Goal: Task Accomplishment & Management: Manage account settings

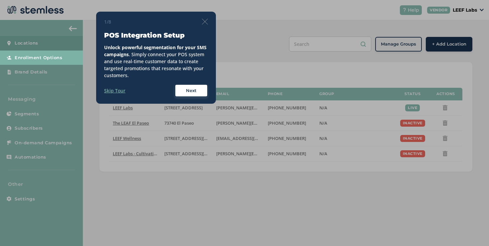
click at [207, 26] on div "1/8 POS Integration Setup Unlock powerful segmentation for your SMS campaigns .…" at bounding box center [156, 57] width 104 height 79
click at [203, 23] on img at bounding box center [205, 22] width 6 height 6
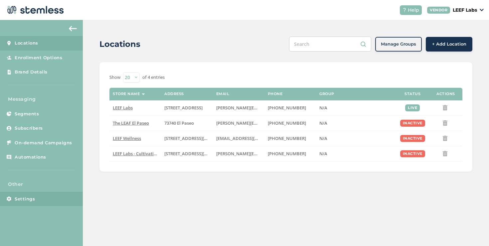
click at [29, 201] on span "Settings" at bounding box center [25, 199] width 20 height 7
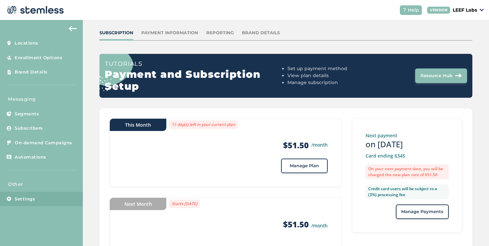
scroll to position [64, 0]
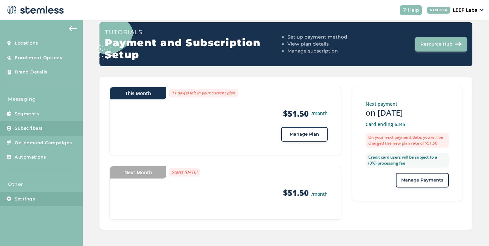
click at [46, 128] on link "Subscribers" at bounding box center [41, 128] width 83 height 15
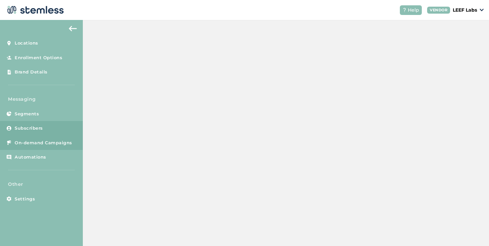
click at [46, 138] on link "On-demand Campaigns" at bounding box center [41, 143] width 83 height 15
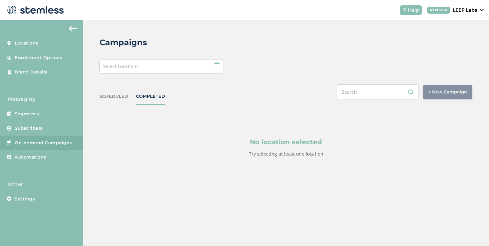
click at [122, 69] on span "Select Locations" at bounding box center [121, 66] width 36 height 6
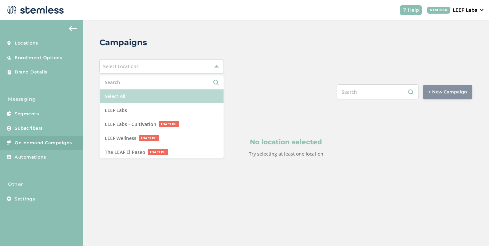
click at [118, 95] on li "Select All" at bounding box center [162, 96] width 124 height 14
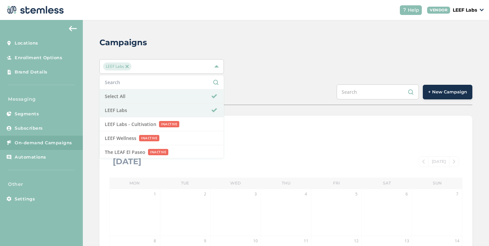
click at [272, 86] on div "SCHEDULED COMPLETED + New Campaign" at bounding box center [285, 94] width 373 height 21
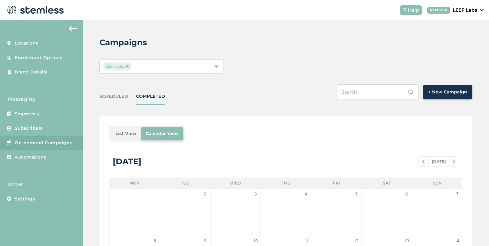
click at [128, 131] on li "List View" at bounding box center [126, 133] width 30 height 13
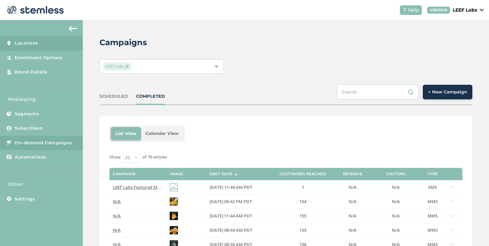
click at [44, 46] on link "Locations" at bounding box center [41, 43] width 83 height 15
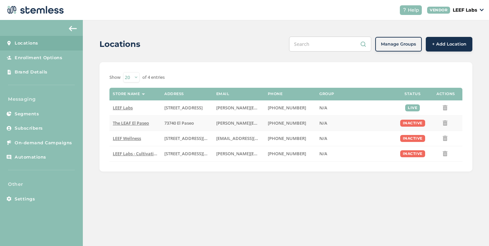
click at [124, 126] on span "The LEAF El Paseo" at bounding box center [131, 123] width 36 height 6
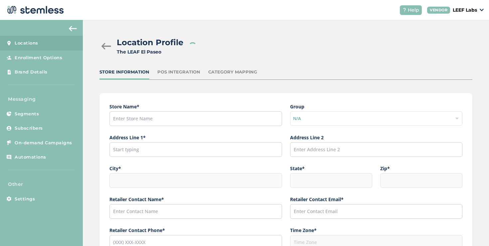
type input "The LEAF El Paseo"
type input "73740 El Paseo"
type input "Palm Desert"
type input "CA"
type input "92260"
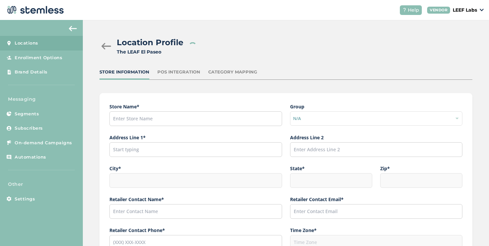
type input "[PERSON_NAME]"
type input "[PERSON_NAME][EMAIL_ADDRESS][PERSON_NAME][DOMAIN_NAME]"
type input "[PHONE_NUMBER]"
type input "America/Los_Angeles"
type input "The LEAF El Paseo"
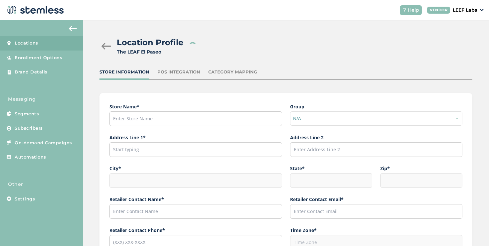
type input "[URL][DOMAIN_NAME]"
checkbox input "false"
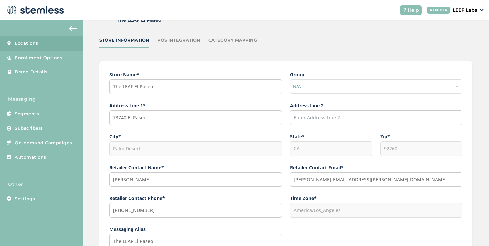
scroll to position [31, 0]
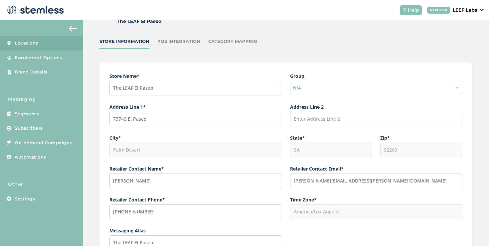
click at [176, 41] on div "POS Integration" at bounding box center [178, 41] width 43 height 7
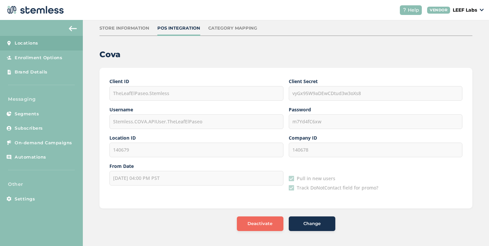
scroll to position [45, 0]
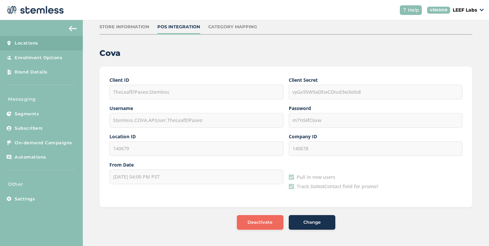
click at [260, 224] on span "Deactivate" at bounding box center [260, 222] width 25 height 7
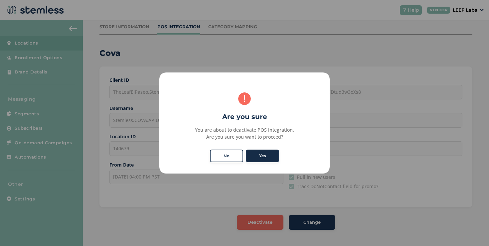
click at [256, 153] on button "Yes" at bounding box center [262, 156] width 33 height 13
